Goal: Task Accomplishment & Management: Manage account settings

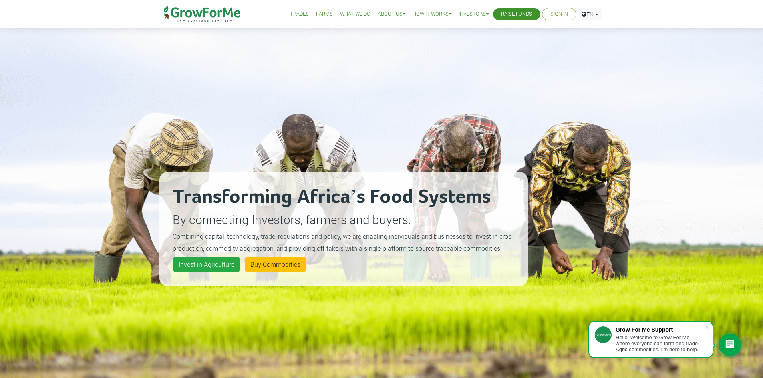
click at [550, 14] on link "Sign In" at bounding box center [559, 14] width 18 height 8
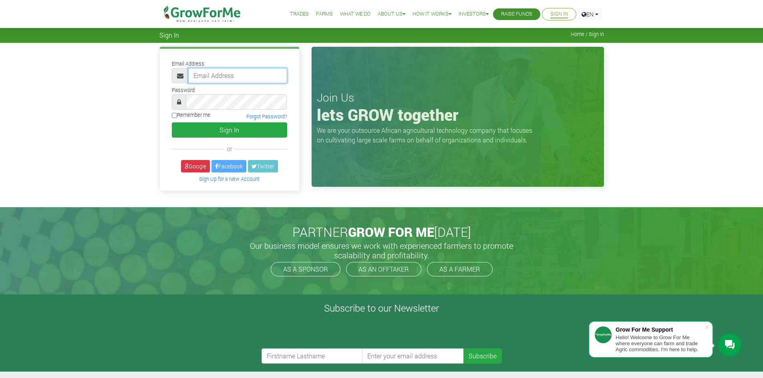
click at [243, 80] on input "email" at bounding box center [237, 75] width 99 height 15
paste input "233550397131@growforme.com"
type input "233550397131@growforme.com"
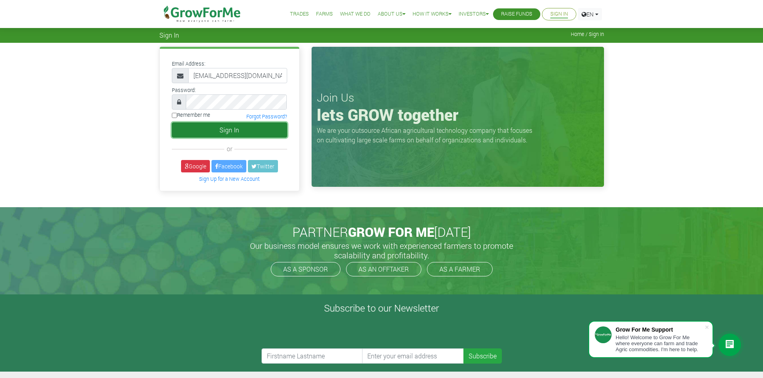
click at [254, 129] on button "Sign In" at bounding box center [229, 130] width 115 height 15
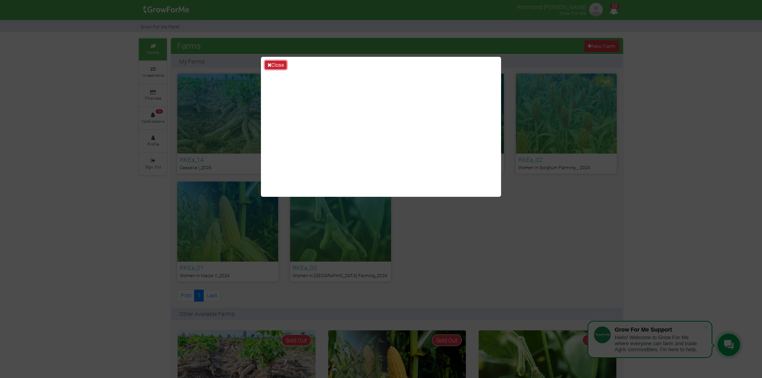
click at [271, 65] on icon at bounding box center [269, 64] width 4 height 5
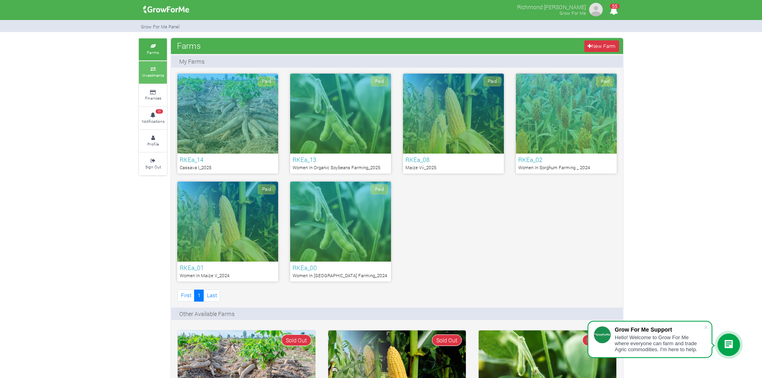
click at [160, 75] on small "Investments" at bounding box center [153, 75] width 22 height 6
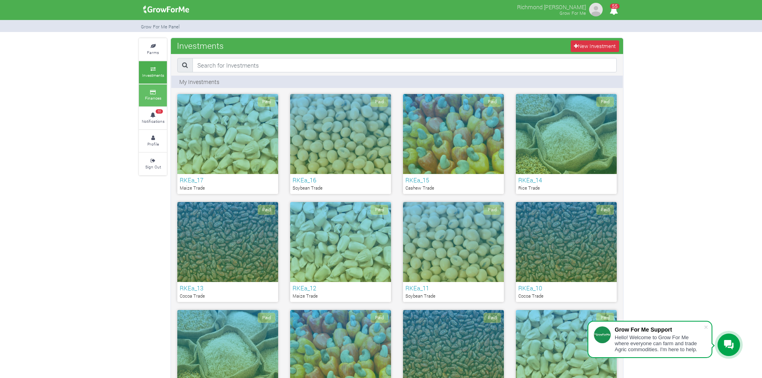
click at [155, 93] on icon at bounding box center [153, 92] width 24 height 4
